Goal: Task Accomplishment & Management: Check status

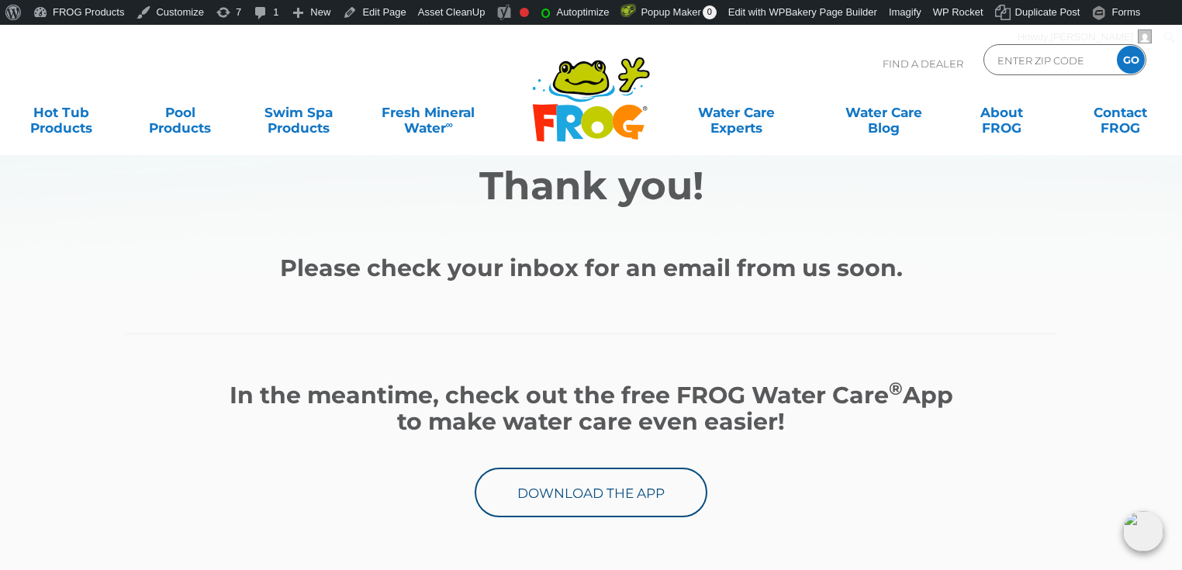
scroll to position [124, 0]
